Goal: Check status: Check status

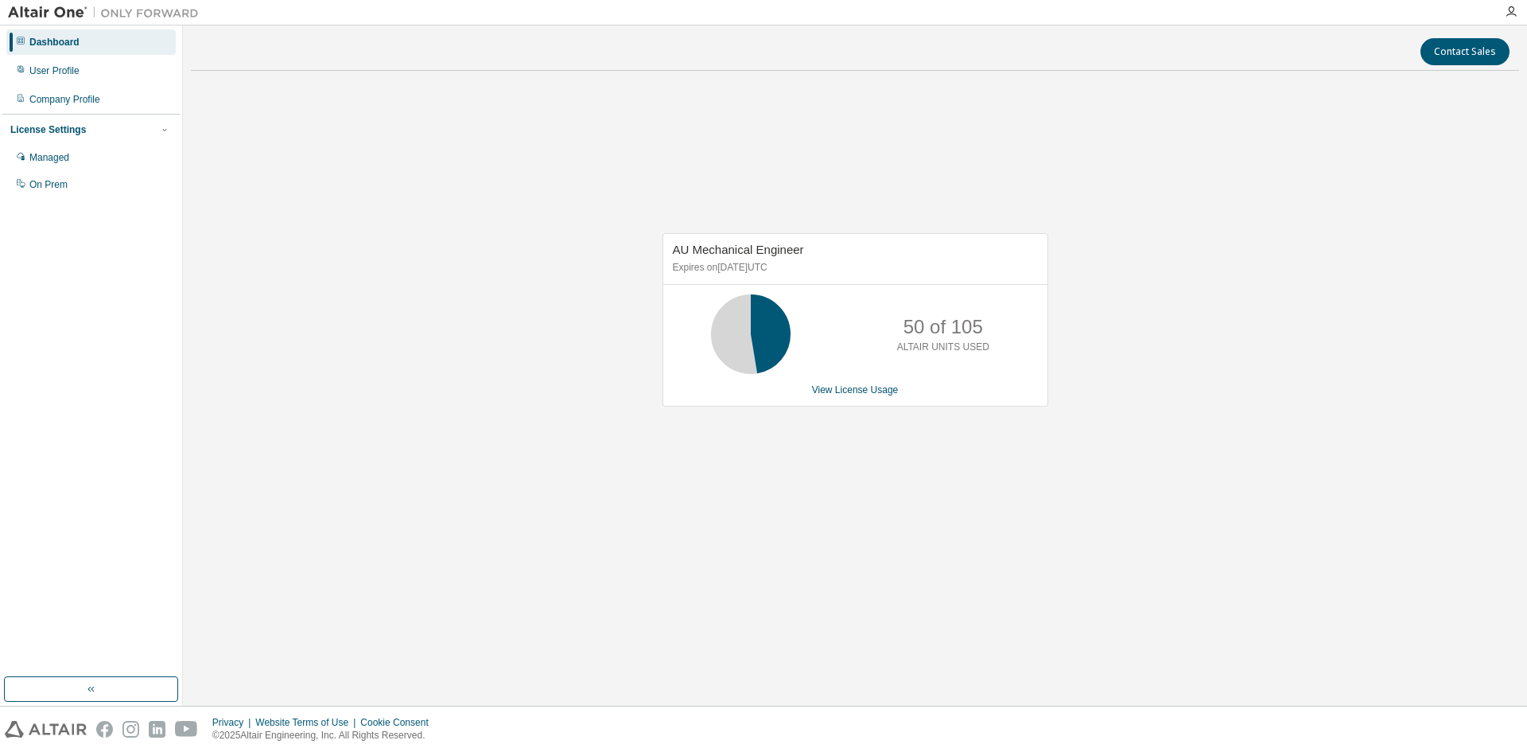
click at [149, 284] on div "Dashboard User Profile Company Profile License Settings Managed On Prem" at bounding box center [90, 351] width 177 height 647
click at [137, 247] on div "Dashboard User Profile Company Profile License Settings Managed On Prem" at bounding box center [90, 351] width 177 height 647
click at [884, 393] on link "View License Usage" at bounding box center [855, 389] width 87 height 11
click at [1378, 537] on div "AU Mechanical Engineer Expires on June 1, 2026 UTC 98 of 105 ALTAIR UNITS USED …" at bounding box center [855, 328] width 1328 height 488
